Goal: Check status: Check status

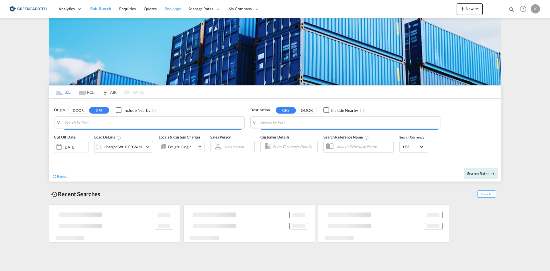
type input "DK-2880, Bagsværd"
type input "Altamira, MXATM"
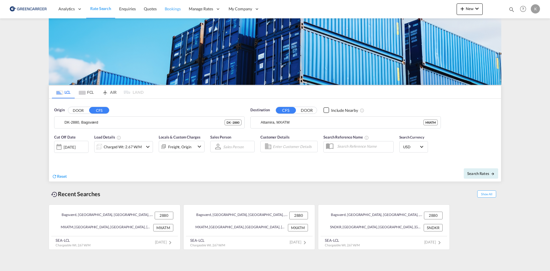
click at [178, 11] on span "Bookings" at bounding box center [173, 8] width 16 height 5
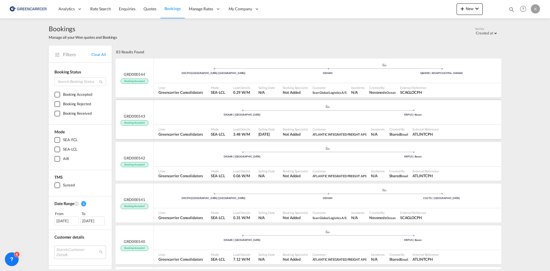
click at [183, 109] on span at bounding box center [242, 109] width 171 height 1
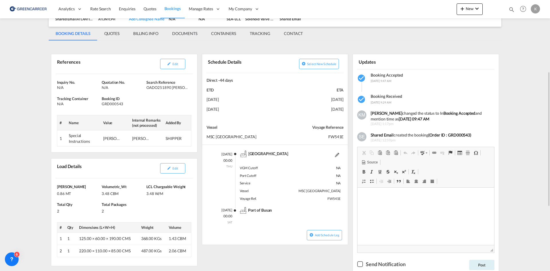
scroll to position [86, 0]
